Goal: Transaction & Acquisition: Purchase product/service

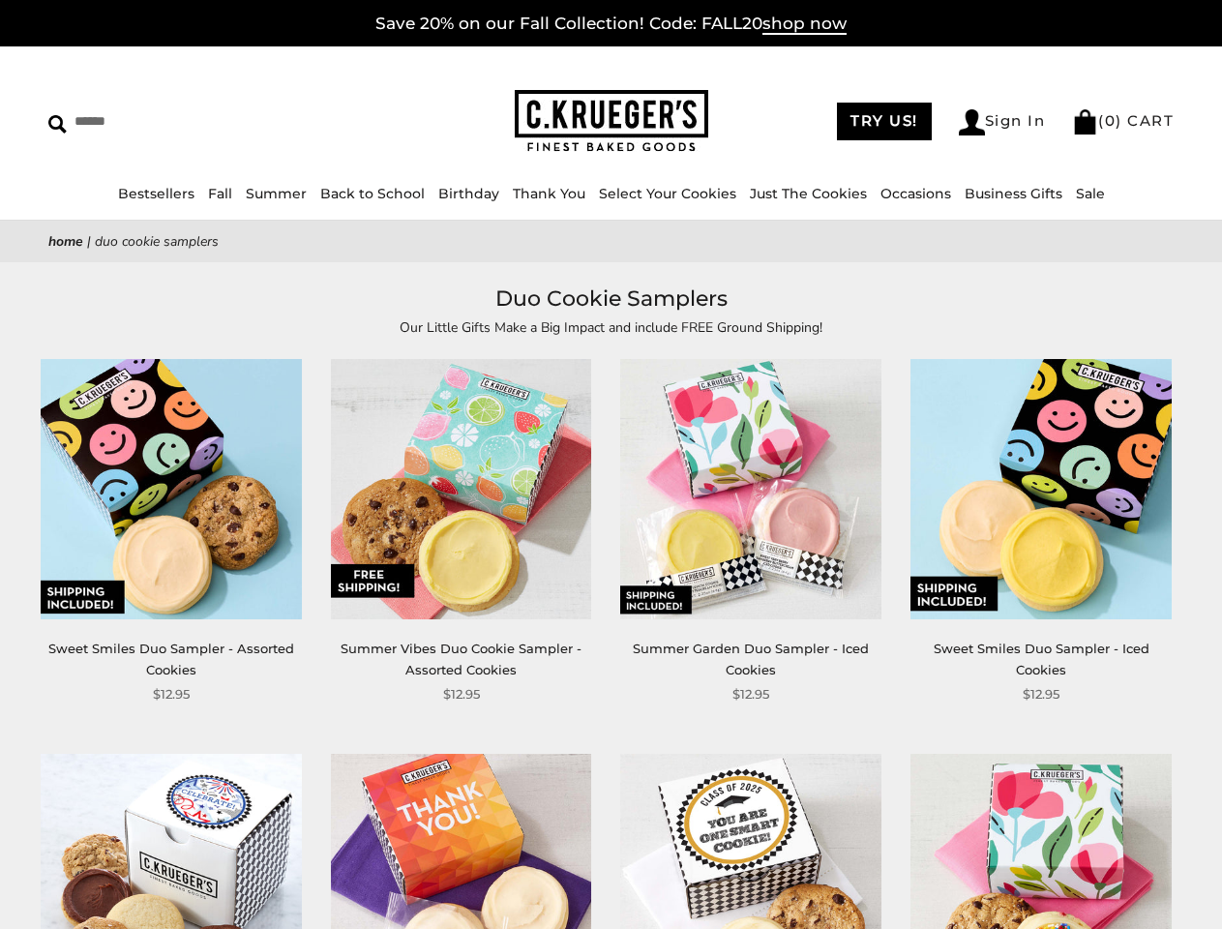
click at [610, 464] on div "**********" at bounding box center [736, 532] width 290 height 346
click at [909, 193] on link "Occasions" at bounding box center [915, 193] width 71 height 17
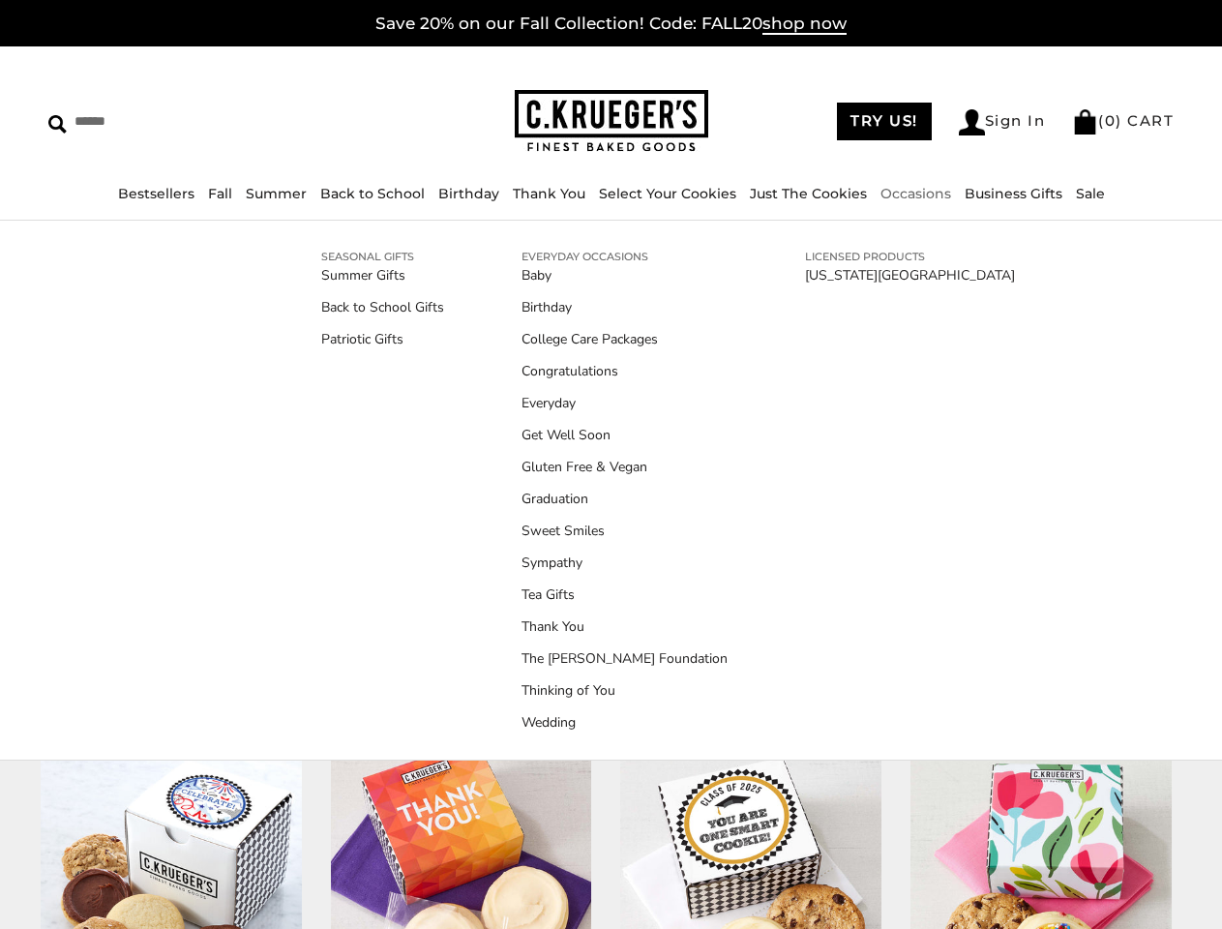
click at [610, 605] on div "**********" at bounding box center [736, 532] width 290 height 346
